Goal: Task Accomplishment & Management: Manage account settings

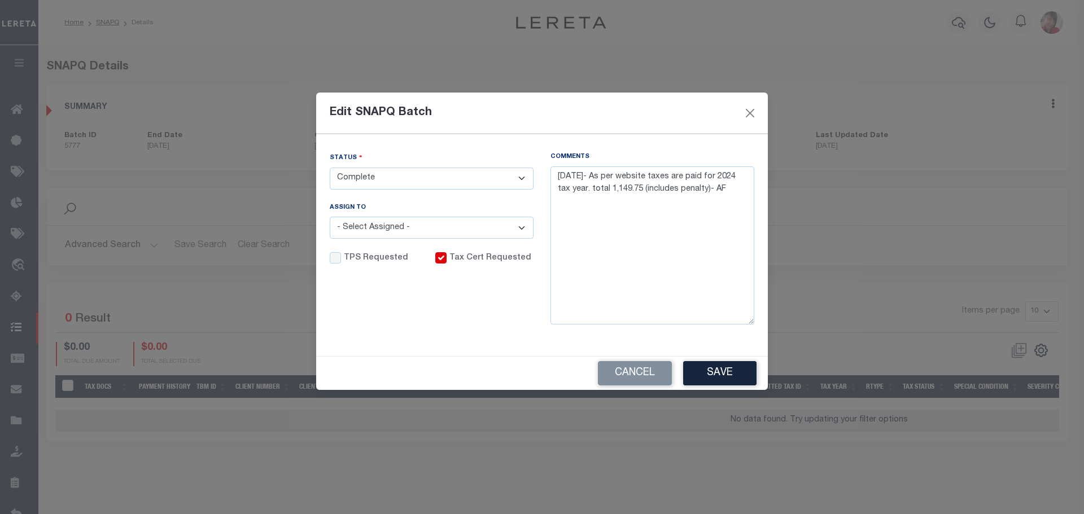
select select "CPT"
click at [750, 107] on button "Close" at bounding box center [750, 113] width 15 height 15
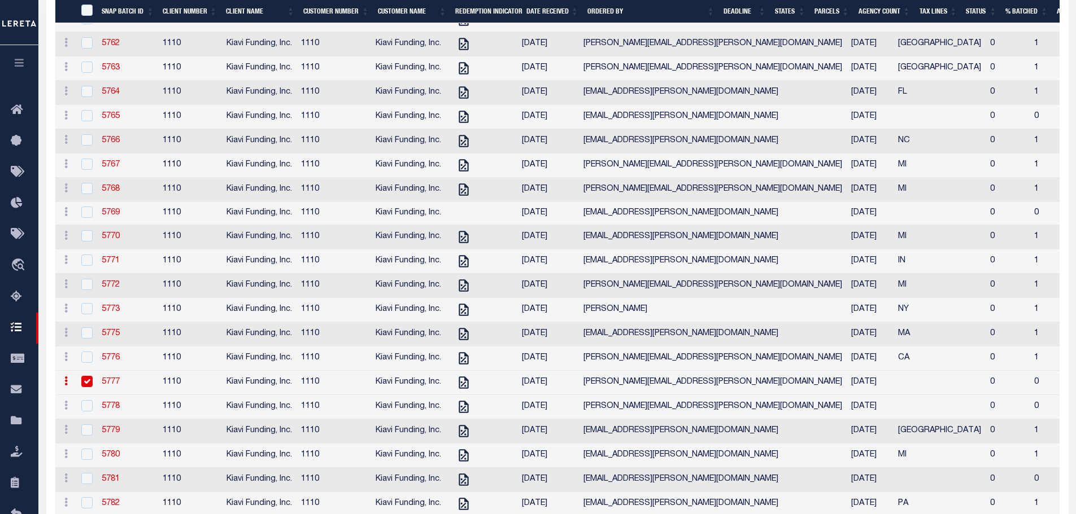
scroll to position [1665, 0]
click at [106, 288] on link "5772" at bounding box center [111, 284] width 18 height 8
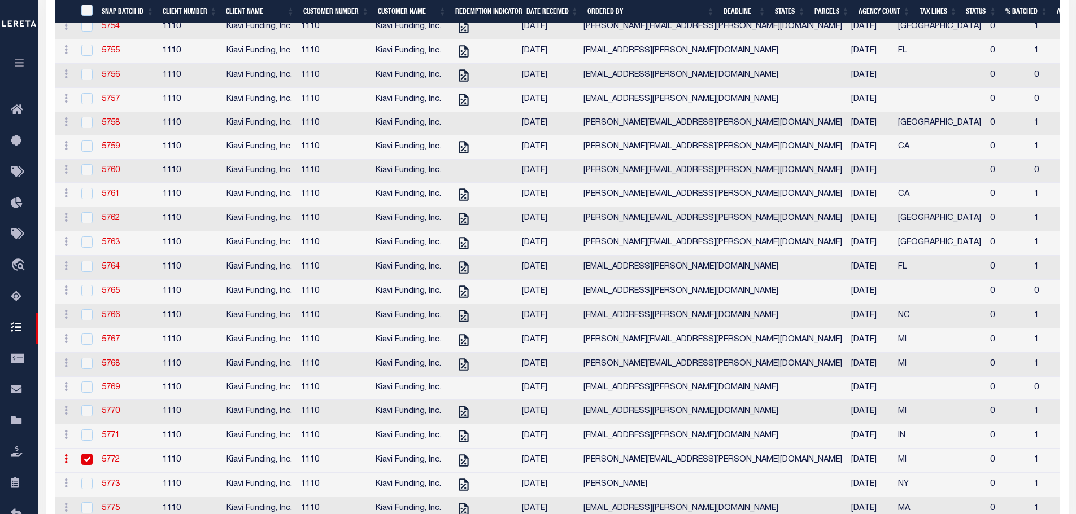
scroll to position [1552, 0]
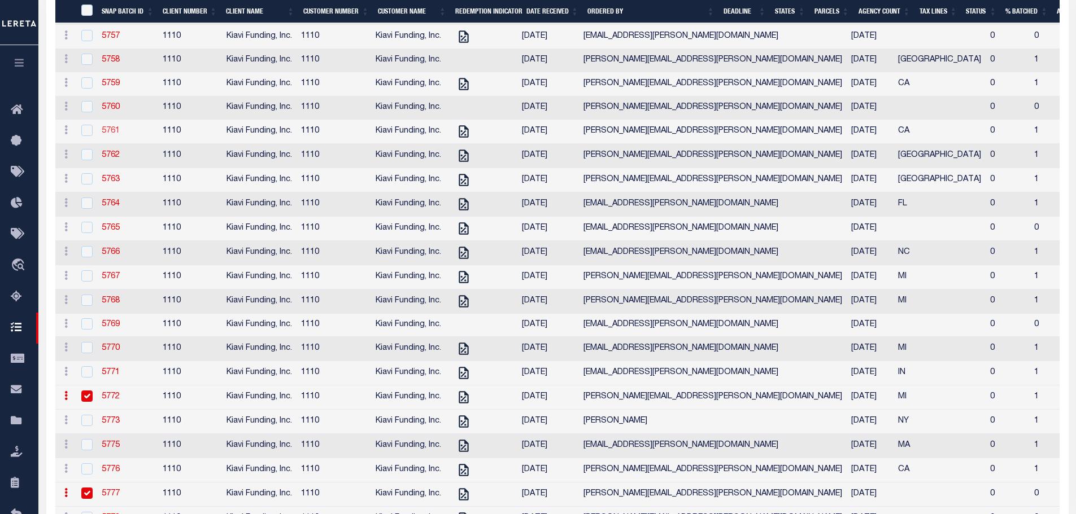
click at [106, 135] on link "5761" at bounding box center [111, 131] width 18 height 8
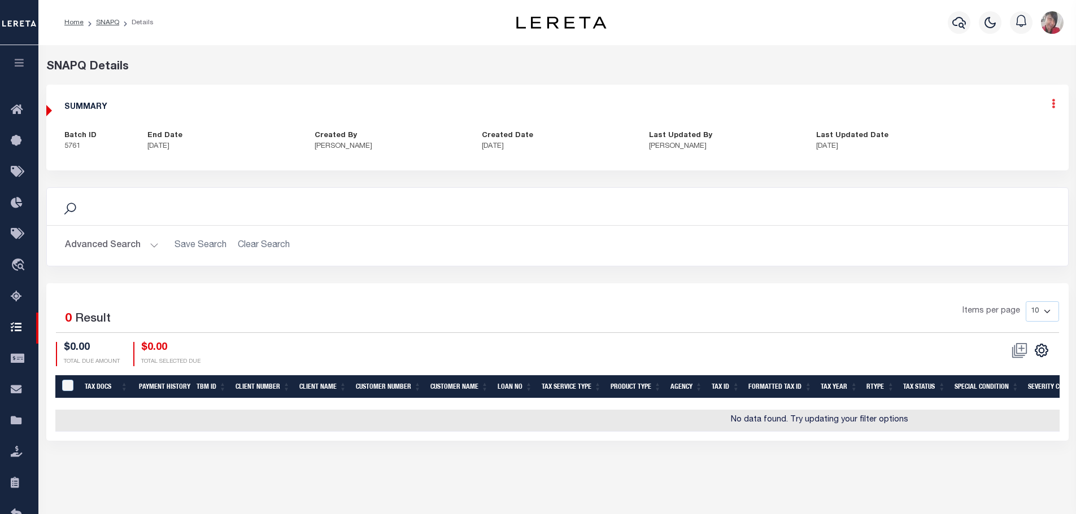
click at [1052, 108] on icon at bounding box center [1052, 104] width 3 height 10
click at [1003, 135] on link "Edit" at bounding box center [1023, 136] width 89 height 19
type textarea "8/18/2025- Per Ryan requested to remove loan 34291711 to a new LD batch #45692 …"
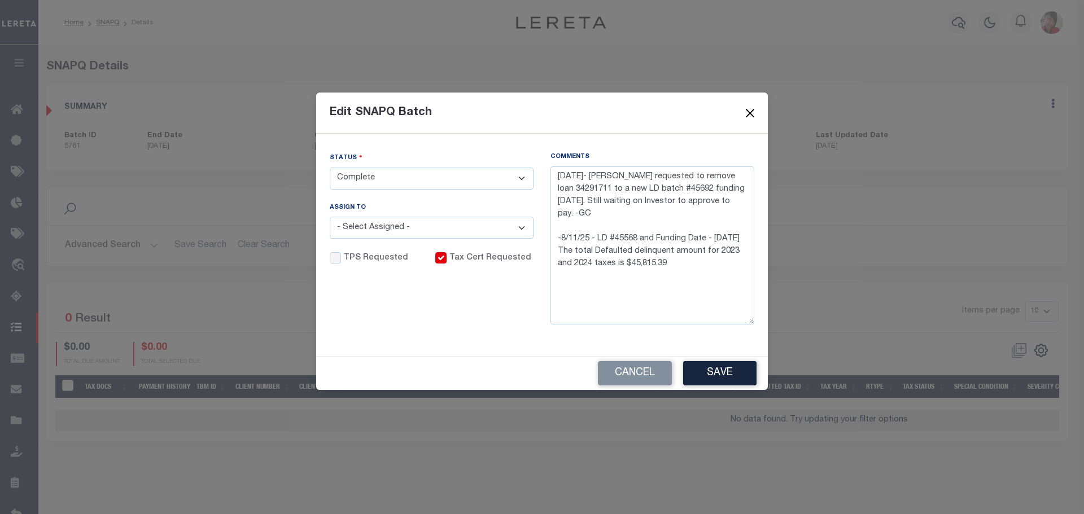
click at [753, 111] on button "Close" at bounding box center [750, 113] width 15 height 15
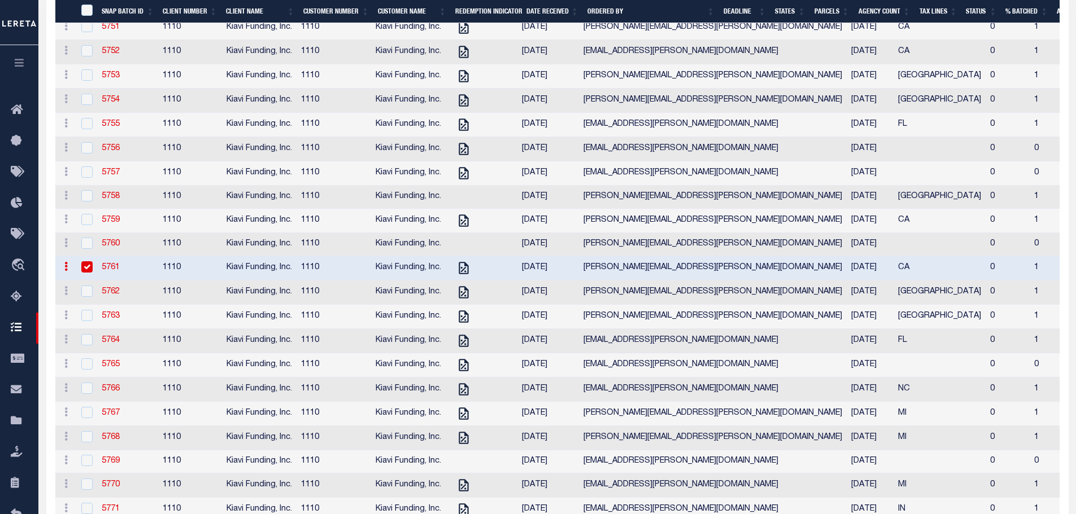
scroll to position [1496, 0]
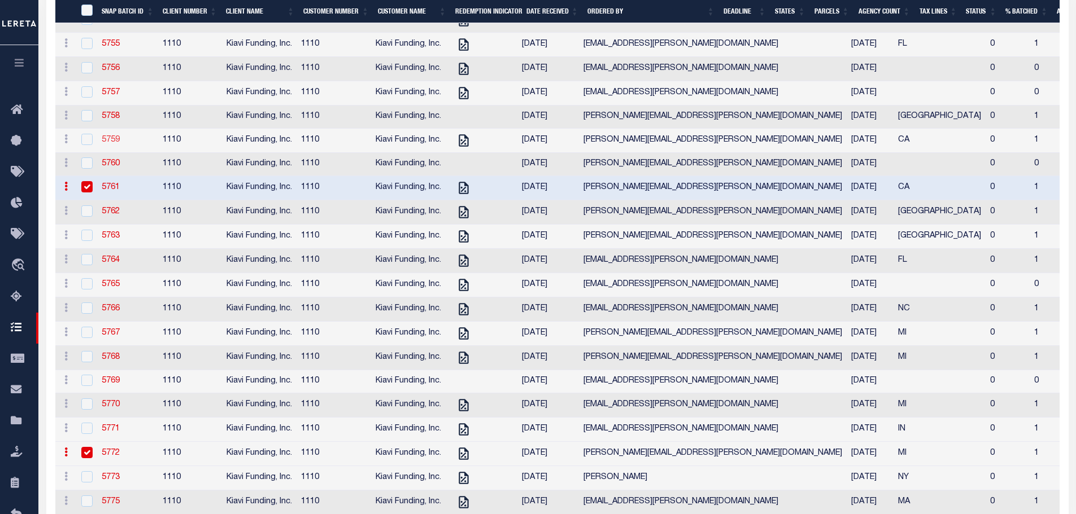
click at [108, 144] on link "5759" at bounding box center [111, 140] width 18 height 8
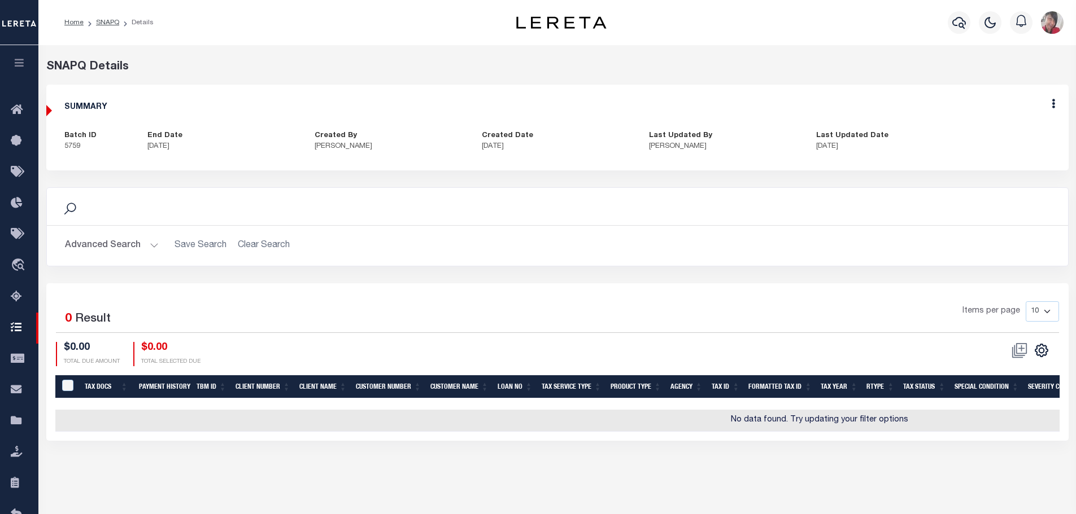
click at [21, 65] on icon "button" at bounding box center [19, 63] width 13 height 10
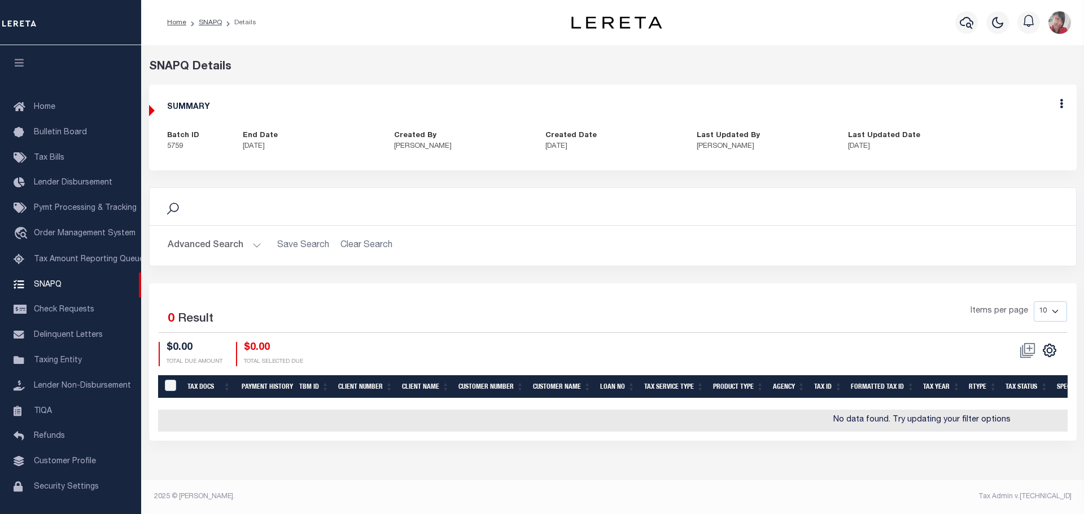
scroll to position [36, 0]
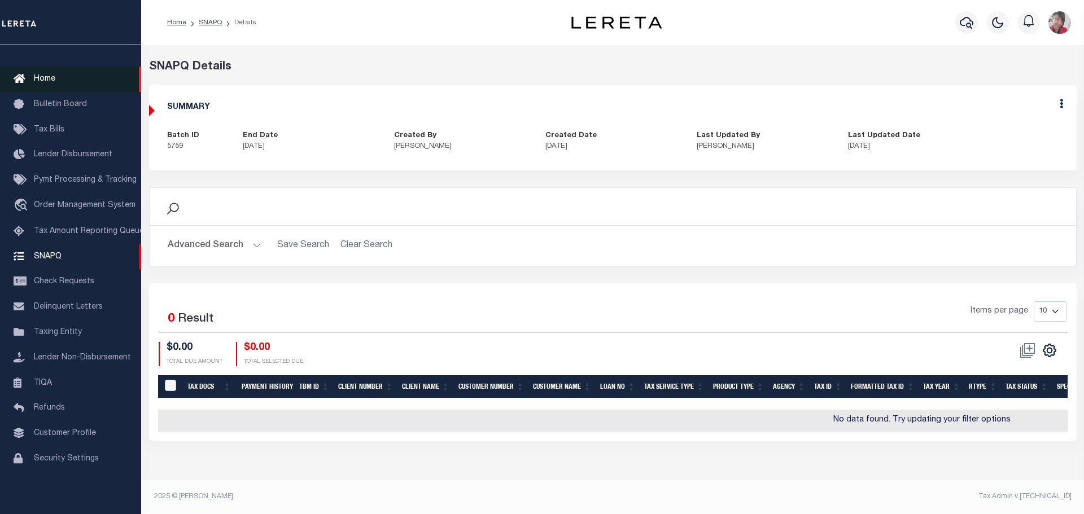
click at [40, 76] on span "Home" at bounding box center [44, 79] width 21 height 8
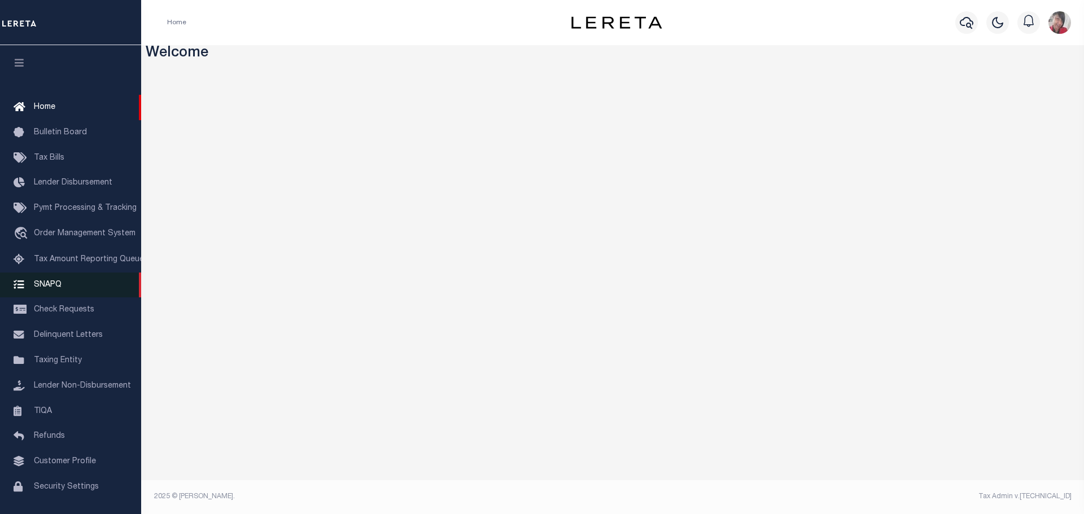
click at [57, 286] on span "SNAPQ" at bounding box center [48, 285] width 28 height 8
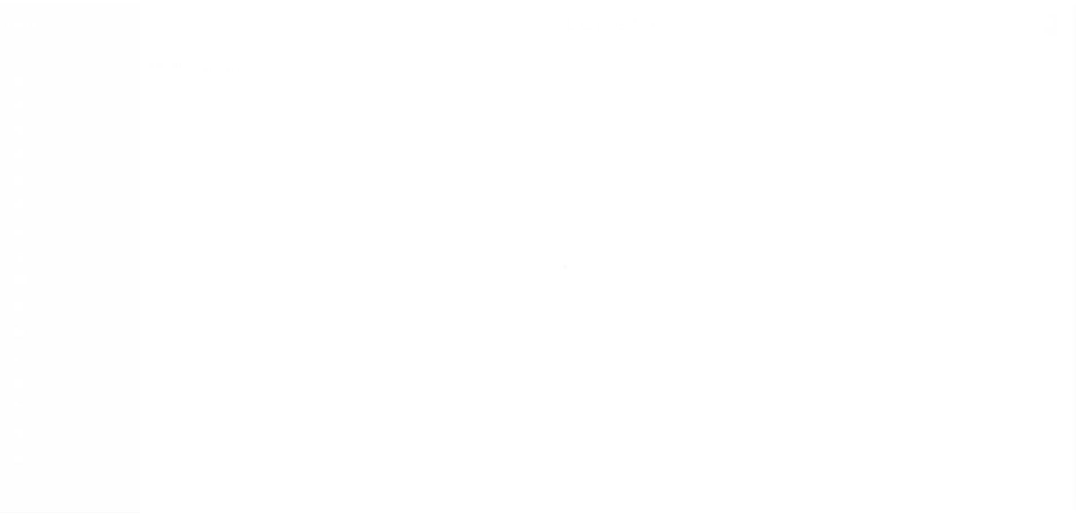
scroll to position [36, 0]
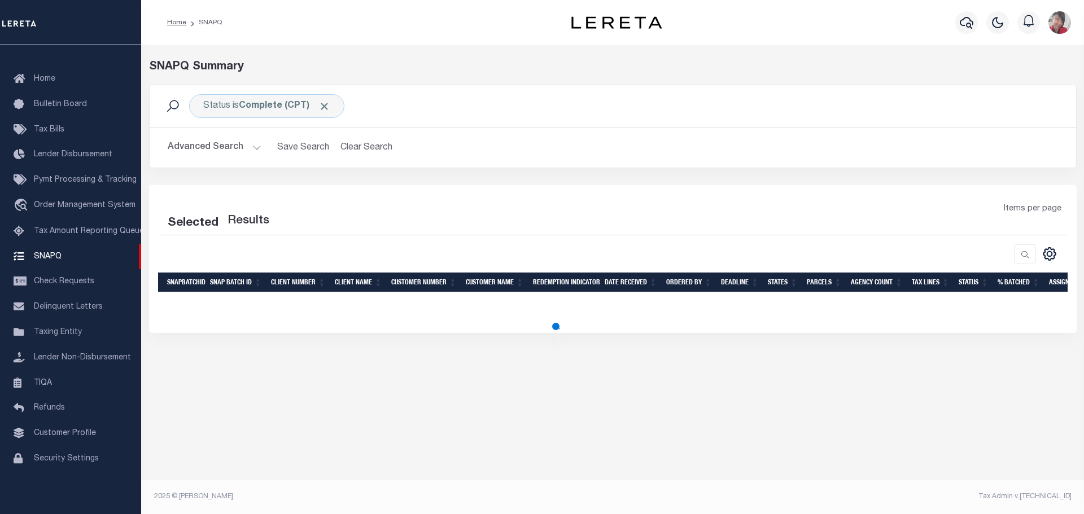
select select "100"
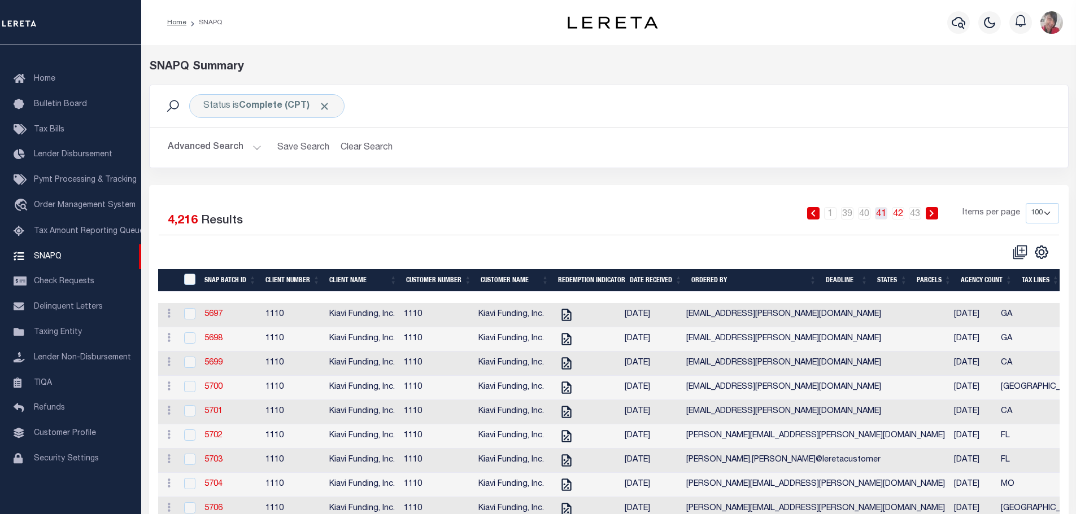
click at [883, 214] on link "41" at bounding box center [881, 213] width 12 height 12
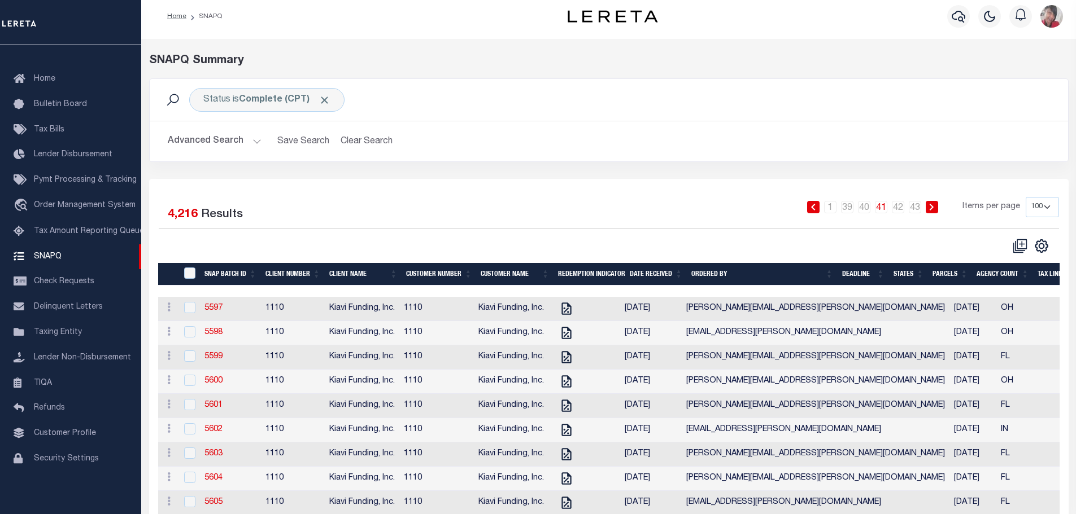
scroll to position [0, 0]
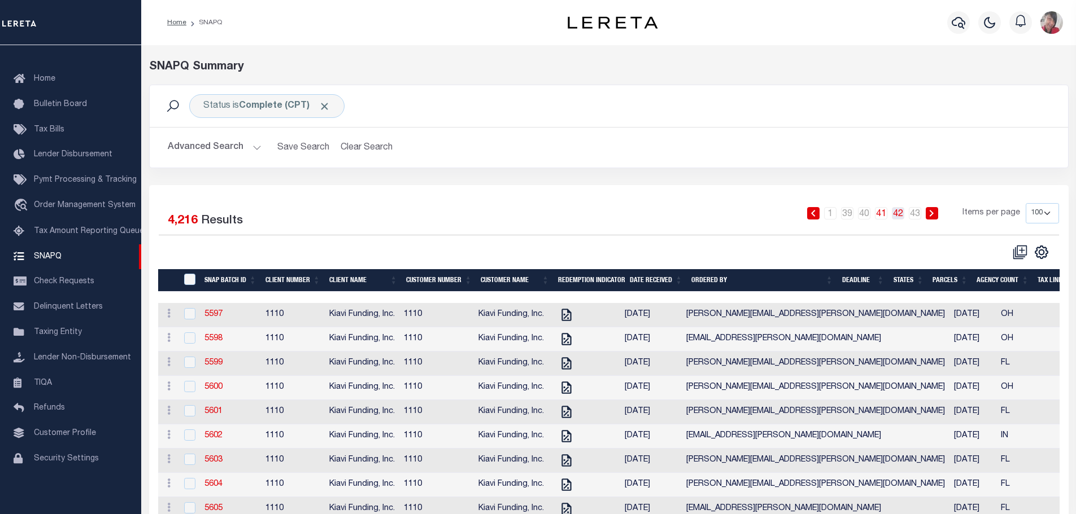
click at [899, 215] on link "42" at bounding box center [898, 213] width 12 height 12
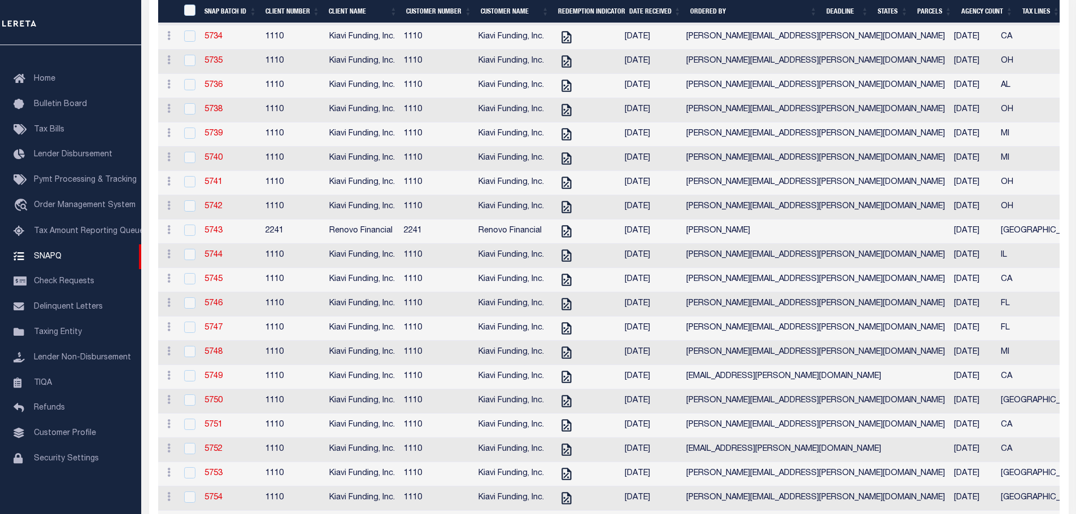
scroll to position [1016, 0]
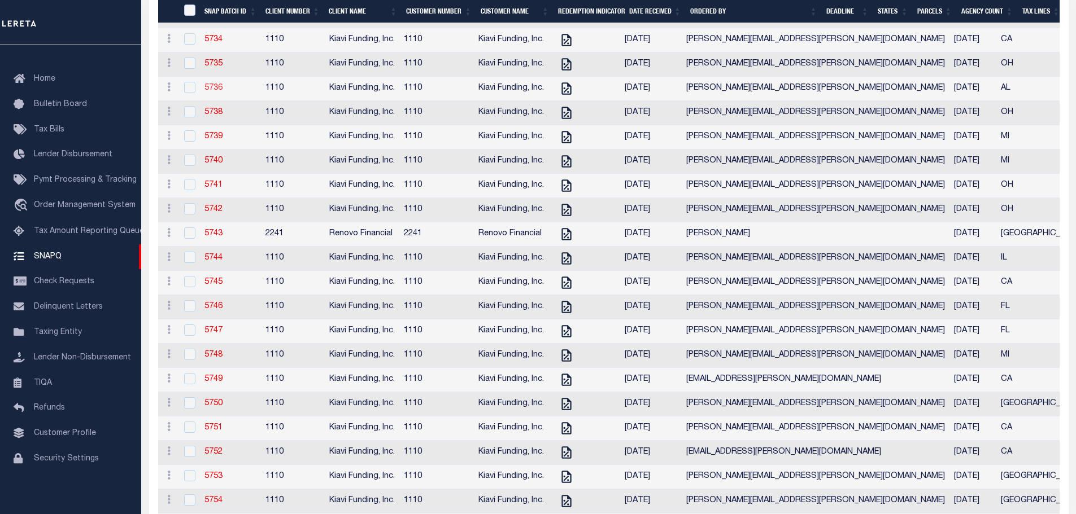
click at [207, 92] on link "5736" at bounding box center [213, 88] width 18 height 8
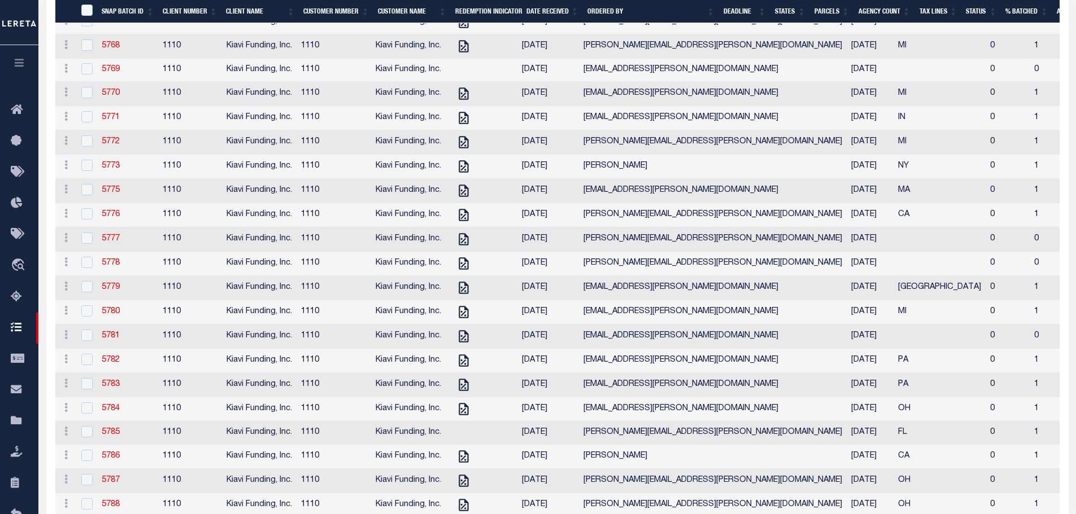
scroll to position [1835, 0]
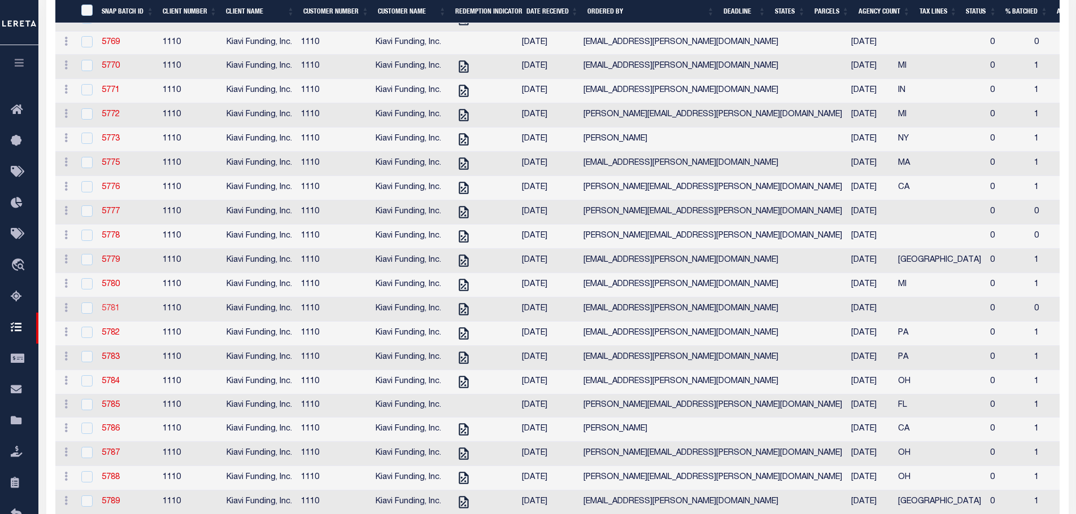
click at [110, 313] on link "5781" at bounding box center [111, 309] width 18 height 8
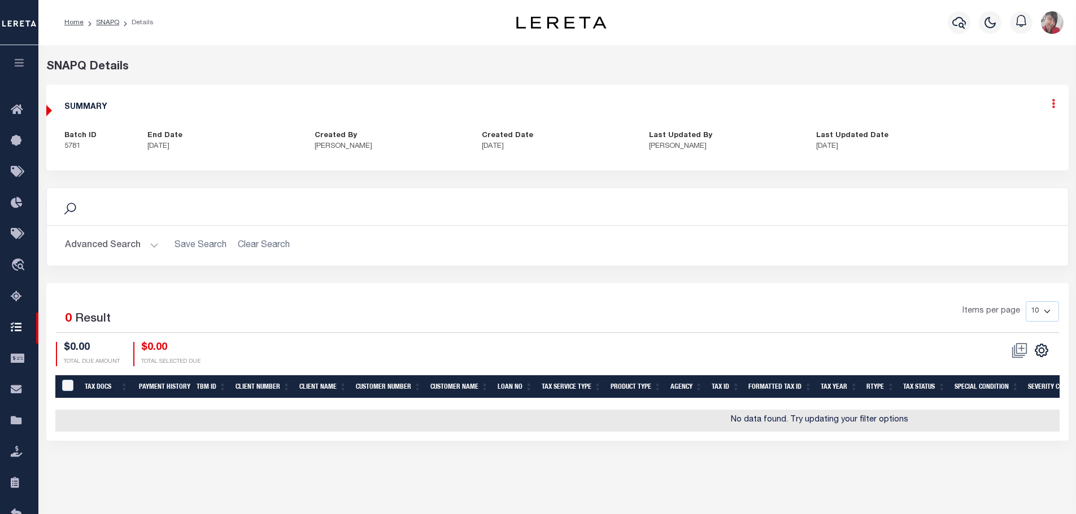
click at [1054, 105] on icon at bounding box center [1052, 104] width 3 height 10
click at [994, 139] on link "Edit" at bounding box center [1023, 136] width 89 height 19
select select "CPT"
checkbox input "true"
type textarea "8/7/2024 taxes are re-levied to Wayne County for 2024/1st/2nd installment. henc…"
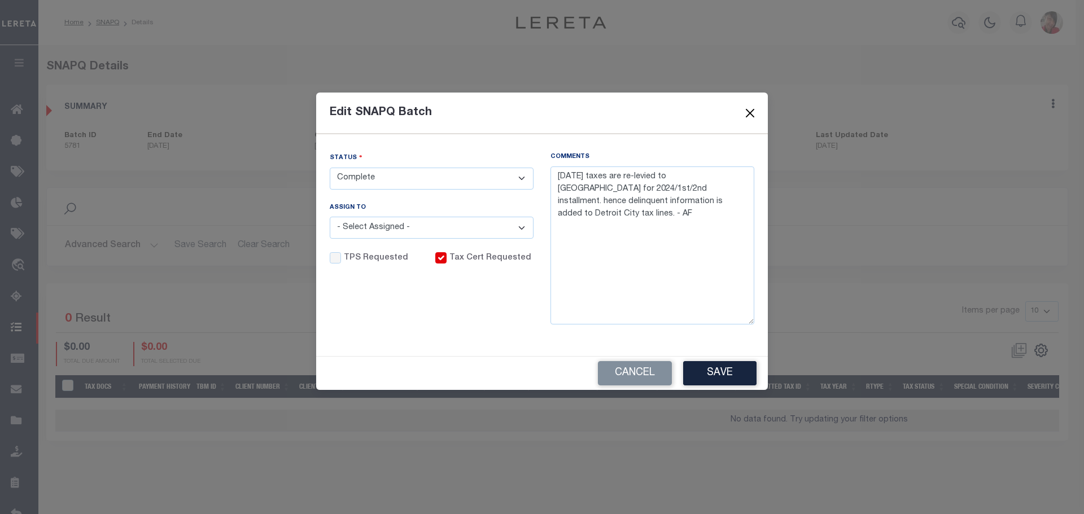
click at [748, 110] on button "Close" at bounding box center [750, 113] width 15 height 15
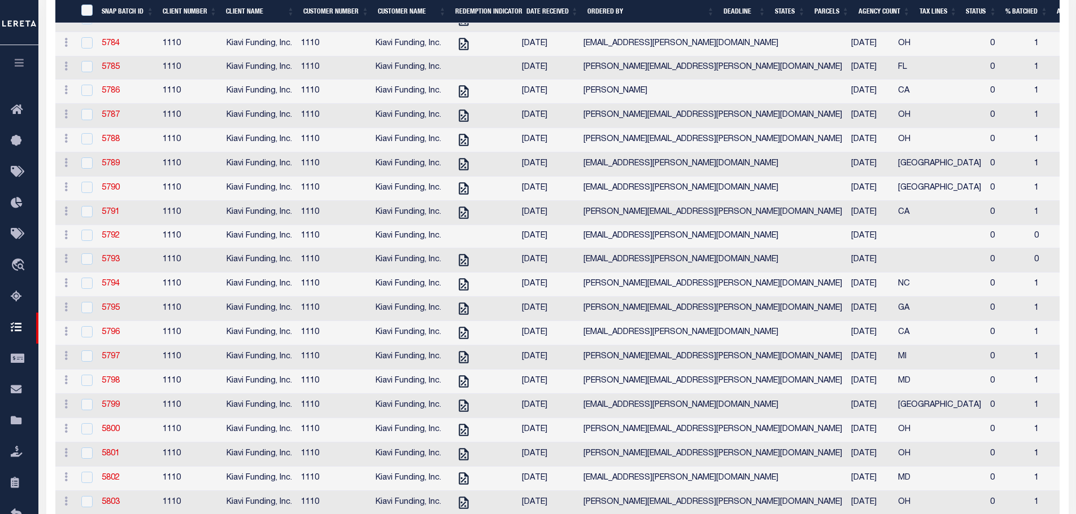
scroll to position [2173, 0]
click at [113, 239] on link "5792" at bounding box center [111, 236] width 18 height 8
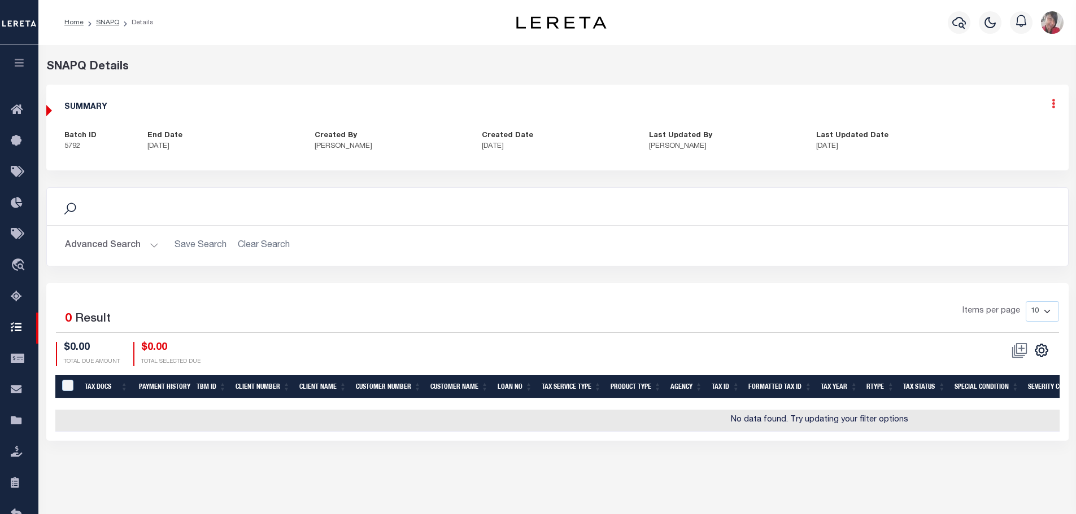
click at [1052, 106] on icon at bounding box center [1052, 104] width 3 height 10
click at [997, 132] on link "Edit" at bounding box center [1023, 136] width 89 height 19
checkbox input "false"
type textarea "8/8/2025- Per website taxes are paid in full for 2023/2024 tax year- AF"
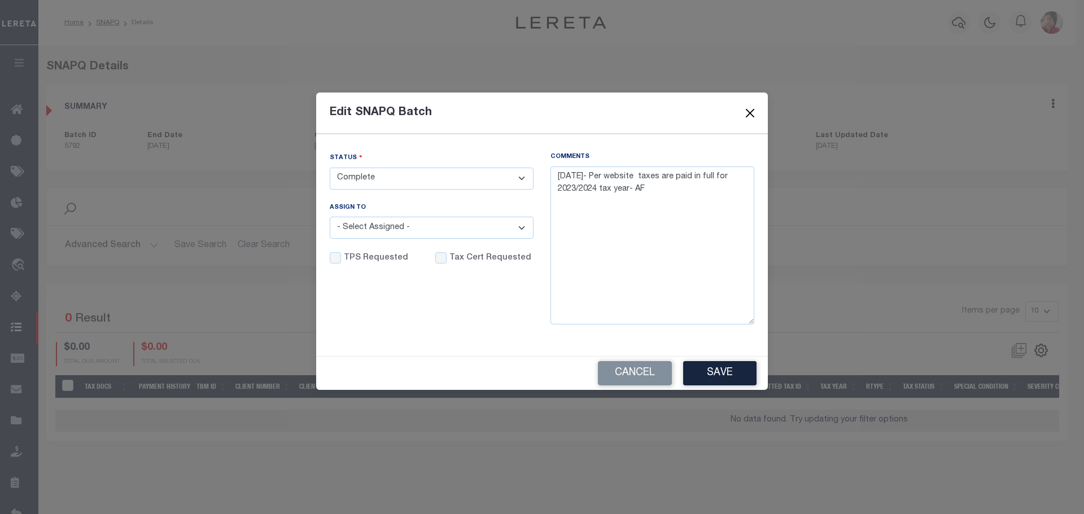
click at [751, 113] on button "Close" at bounding box center [750, 113] width 15 height 15
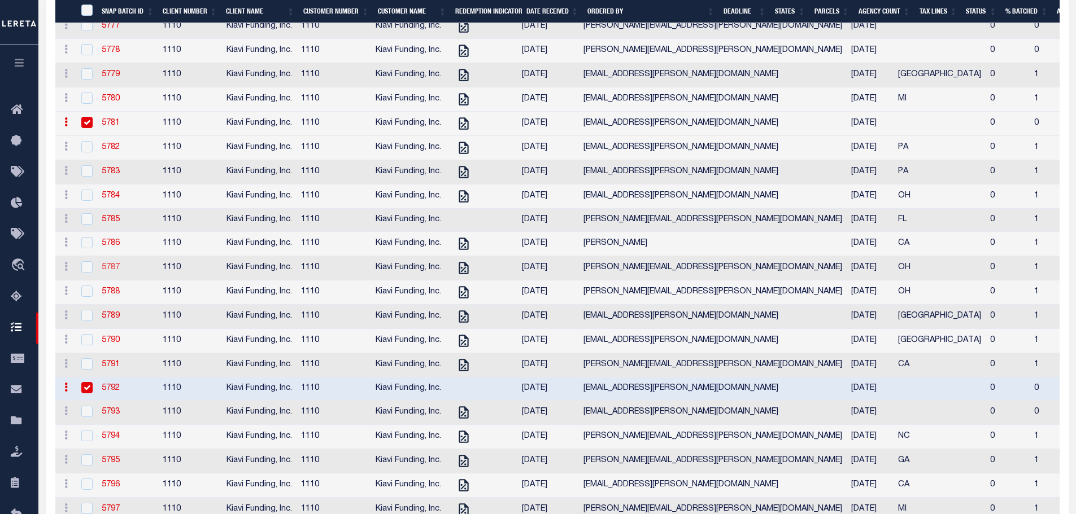
scroll to position [2060, 0]
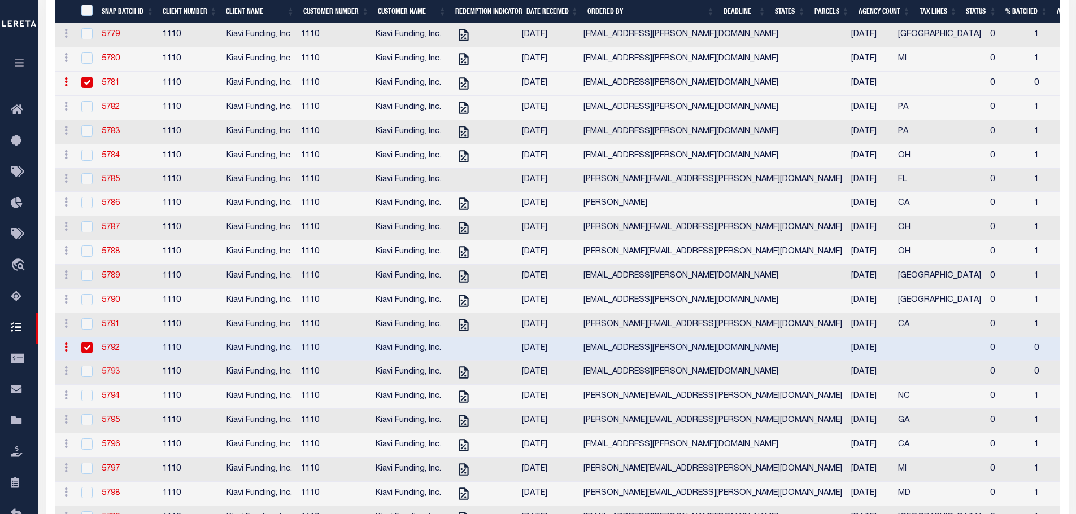
click at [107, 376] on link "5793" at bounding box center [111, 372] width 18 height 8
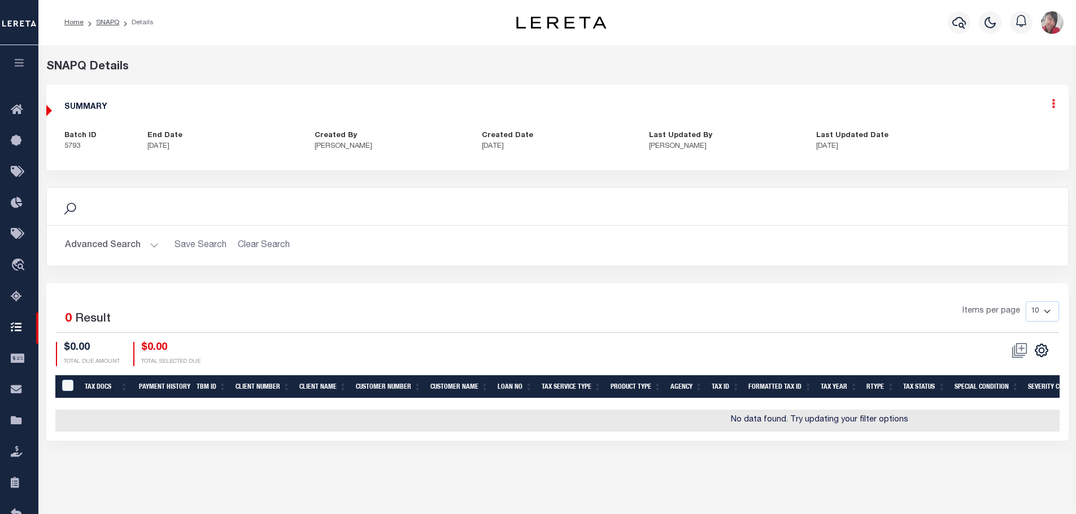
click at [1052, 106] on icon at bounding box center [1052, 104] width 3 height 10
click at [998, 132] on link "Edit" at bounding box center [1023, 136] width 89 height 19
checkbox input "true"
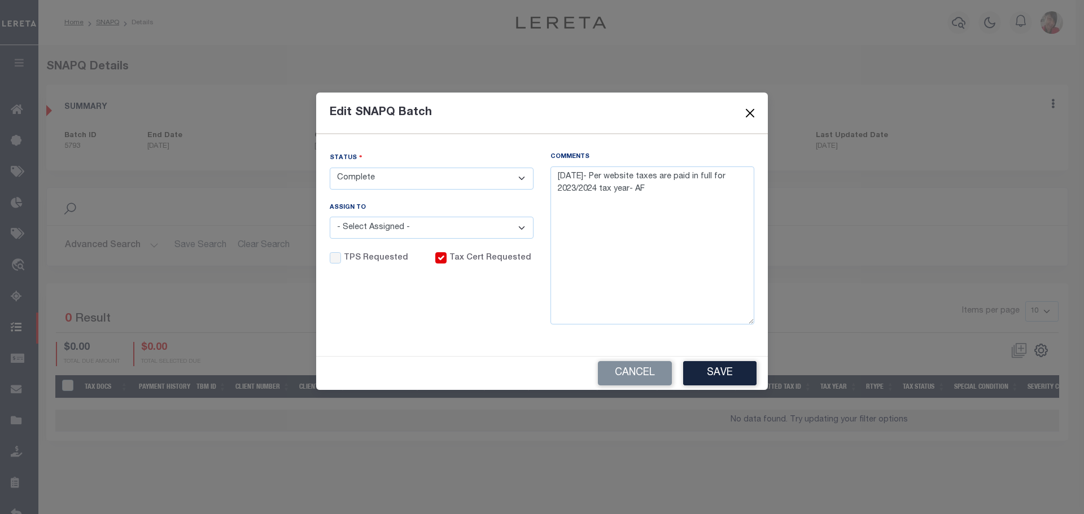
drag, startPoint x: 749, startPoint y: 112, endPoint x: 602, endPoint y: 88, distance: 148.7
click at [748, 111] on button "Close" at bounding box center [750, 113] width 15 height 15
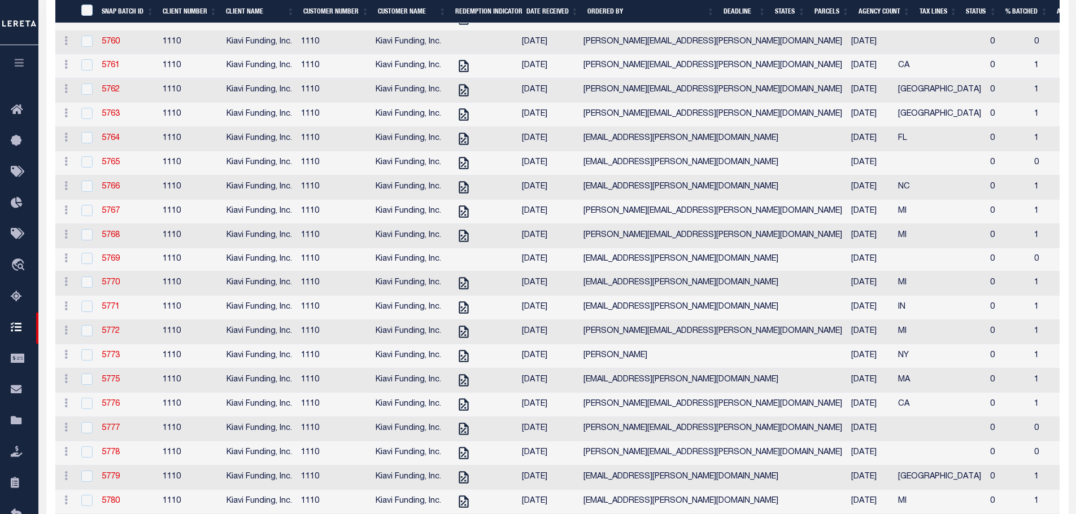
scroll to position [1722, 0]
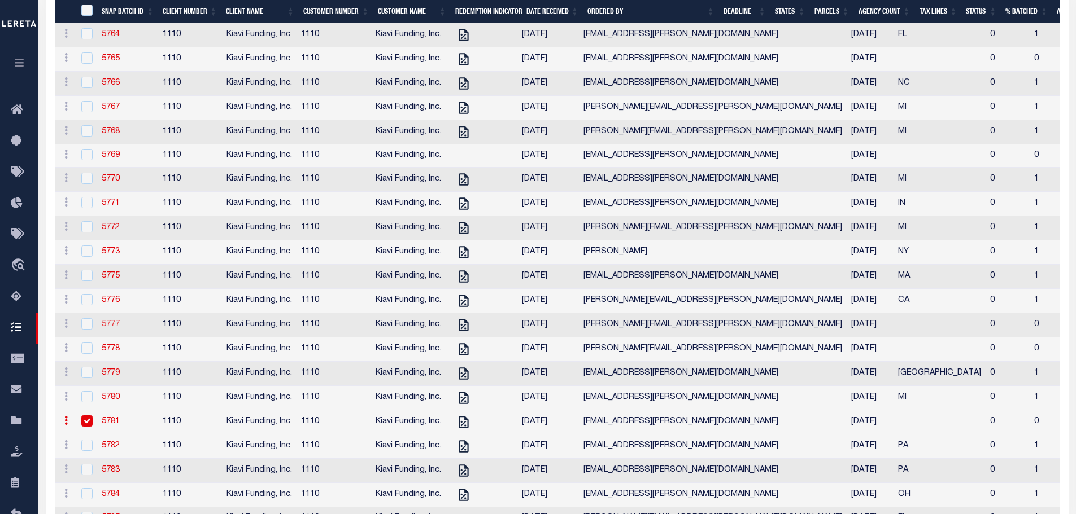
click at [111, 329] on link "5777" at bounding box center [111, 325] width 18 height 8
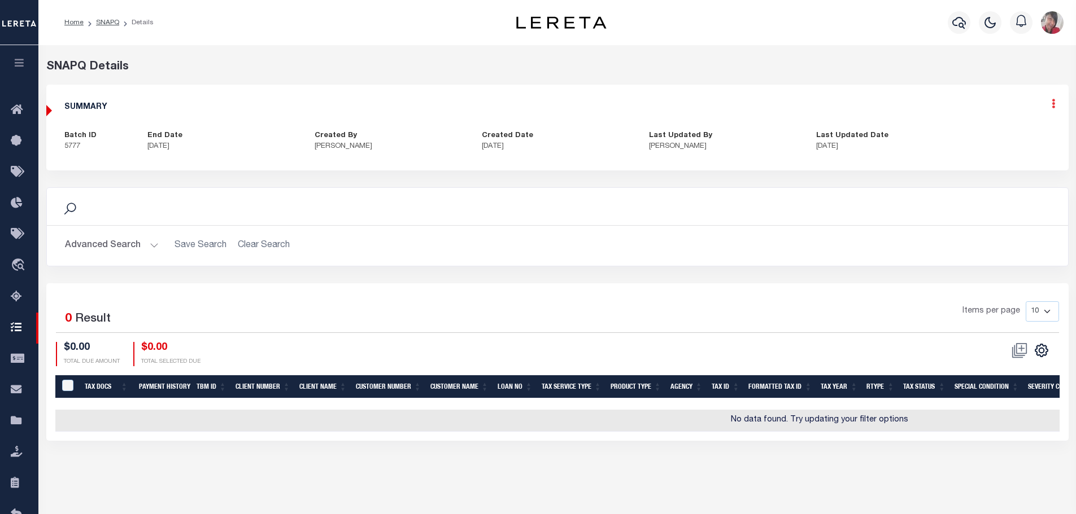
click at [1052, 104] on icon at bounding box center [1052, 104] width 3 height 10
click at [999, 130] on link "Edit" at bounding box center [1023, 136] width 89 height 19
type textarea "8/6/2025- As per website taxes are paid for 2024 tax year. total 1,149.75 (incl…"
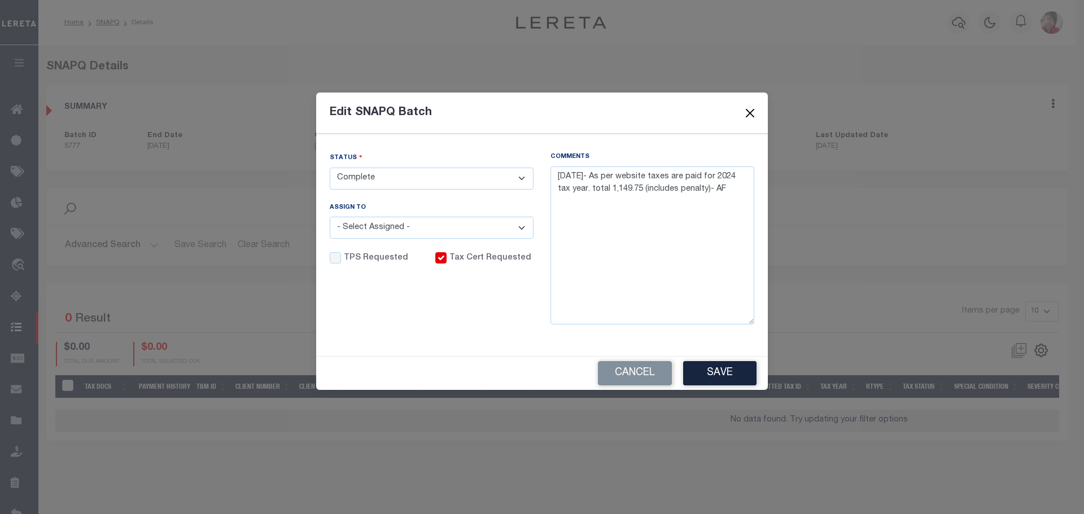
click at [750, 115] on button "Close" at bounding box center [750, 113] width 15 height 15
